Goal: Task Accomplishment & Management: Complete application form

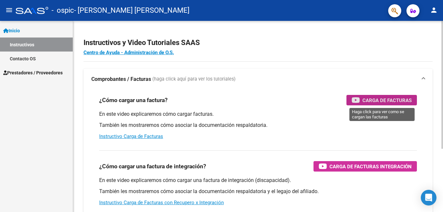
click at [381, 99] on span "Carga de Facturas" at bounding box center [386, 100] width 49 height 8
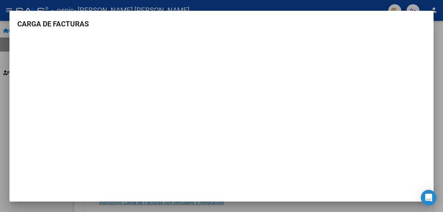
click at [413, 31] on mat-dialog-content "CARGA DE FACTURAS" at bounding box center [221, 101] width 424 height 165
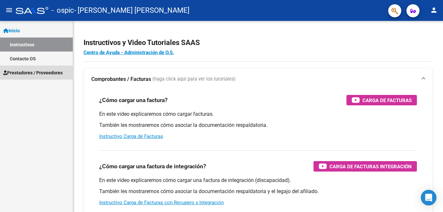
click at [51, 72] on span "Prestadores / Proveedores" at bounding box center [32, 72] width 59 height 7
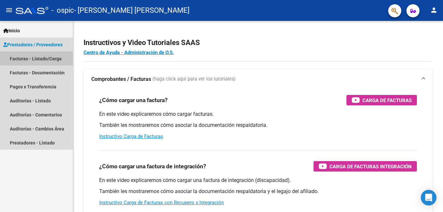
click at [41, 57] on link "Facturas - Listado/Carga" at bounding box center [36, 59] width 73 height 14
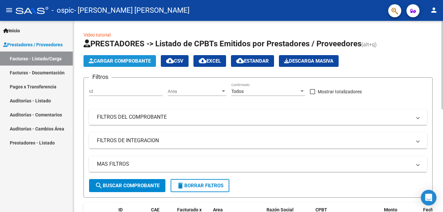
click at [121, 61] on span "Cargar Comprobante" at bounding box center [120, 61] width 62 height 6
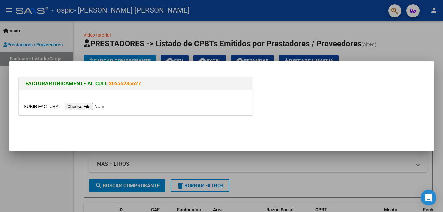
click at [87, 106] on input "file" at bounding box center [65, 106] width 83 height 7
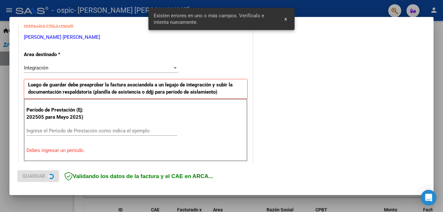
scroll to position [146, 0]
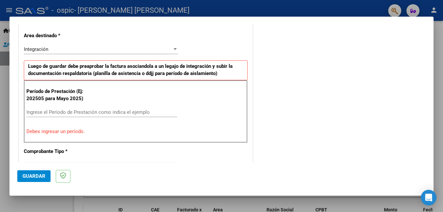
click at [43, 111] on input "Ingrese el Período de Prestación como indica el ejemplo" at bounding box center [101, 112] width 151 height 6
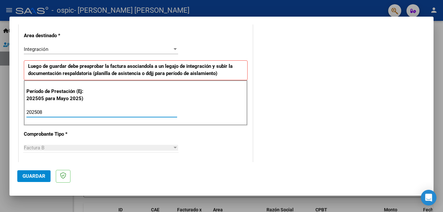
click at [50, 113] on input "202508" at bounding box center [101, 112] width 151 height 6
type input "202508"
click at [34, 176] on span "Guardar" at bounding box center [34, 176] width 23 height 6
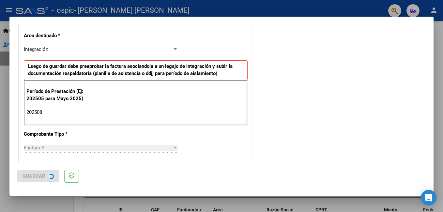
scroll to position [0, 0]
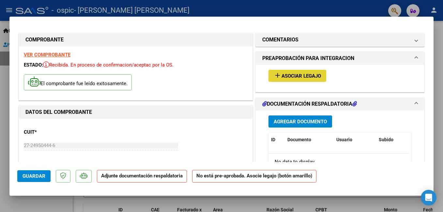
click at [296, 74] on span "Asociar Legajo" at bounding box center [301, 76] width 39 height 6
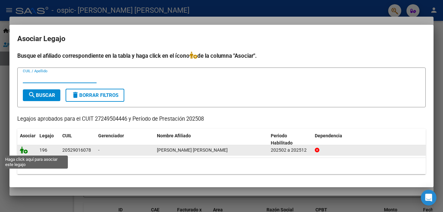
click at [24, 149] on icon at bounding box center [24, 149] width 8 height 7
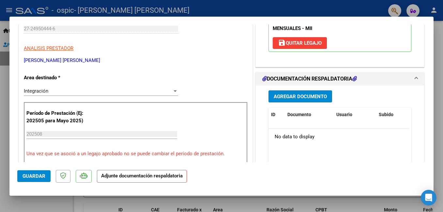
scroll to position [117, 0]
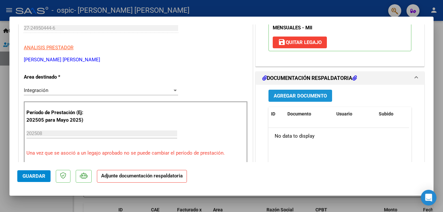
click at [285, 96] on span "Agregar Documento" at bounding box center [300, 96] width 53 height 6
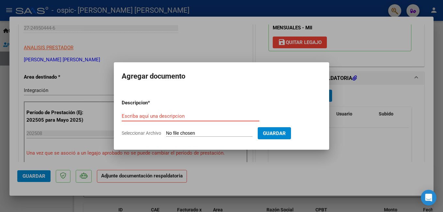
click at [136, 115] on input "Escriba aquí una descripcion" at bounding box center [191, 116] width 138 height 6
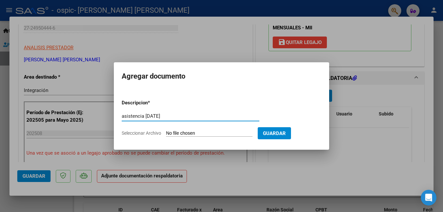
type input "asistencia [DATE]"
click at [183, 133] on input "Seleccionar Archivo" at bounding box center [209, 134] width 86 height 6
type input "C:\fakepath\asis ema [DATE].pdf"
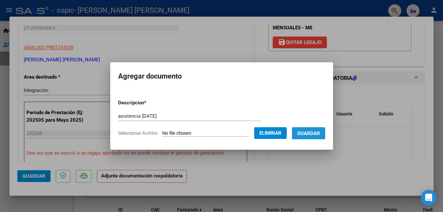
click at [306, 131] on span "Guardar" at bounding box center [308, 134] width 23 height 6
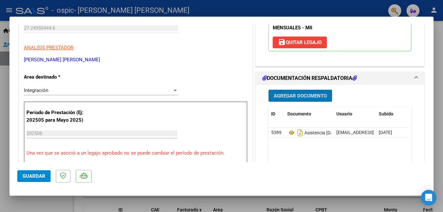
click at [29, 177] on span "Guardar" at bounding box center [34, 176] width 23 height 6
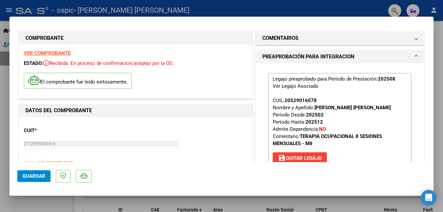
scroll to position [0, 0]
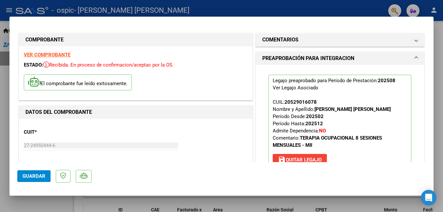
click at [26, 204] on div at bounding box center [221, 106] width 443 height 212
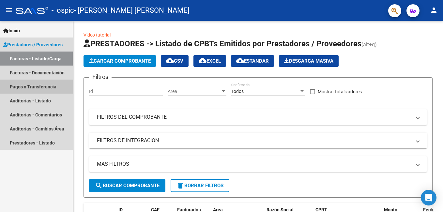
click at [40, 82] on link "Pagos x Transferencia" at bounding box center [36, 87] width 73 height 14
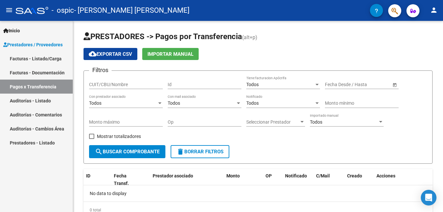
click at [42, 100] on link "Auditorías - Listado" at bounding box center [36, 101] width 73 height 14
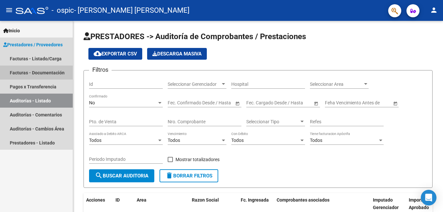
click at [44, 71] on link "Facturas - Documentación" at bounding box center [36, 73] width 73 height 14
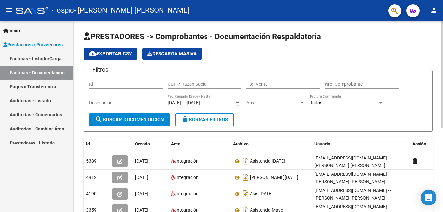
scroll to position [149, 0]
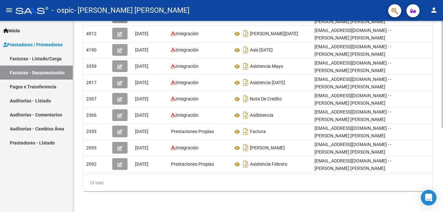
click at [442, 193] on div at bounding box center [442, 116] width 2 height 191
